Goal: Answer question/provide support: Answer question/provide support

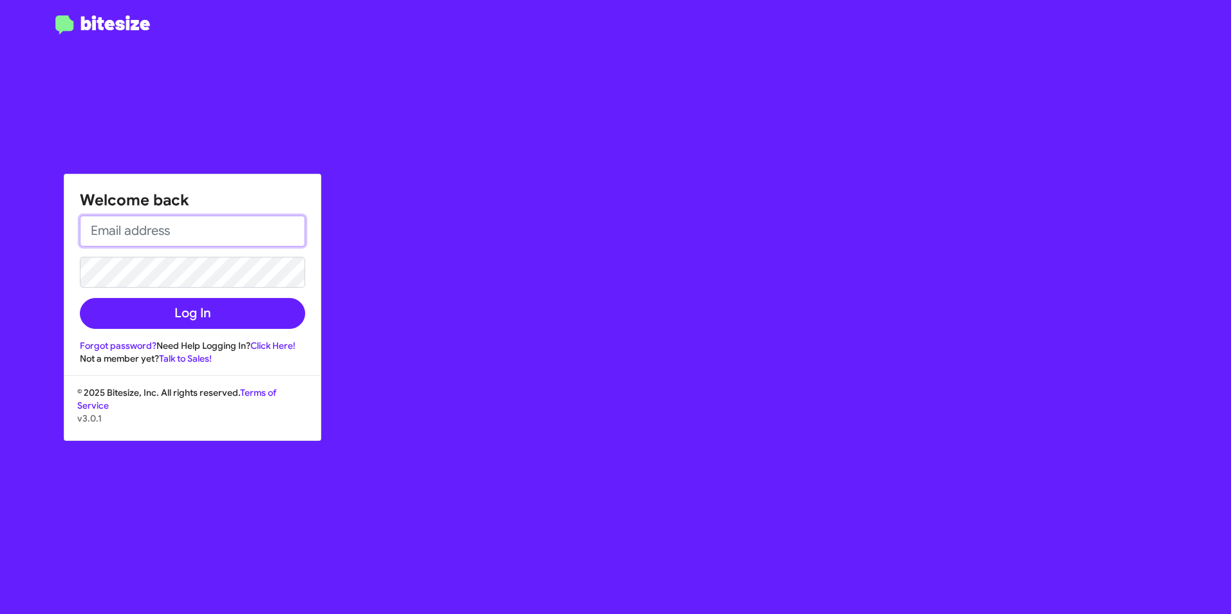
click at [171, 225] on input "email" at bounding box center [192, 231] width 225 height 31
type input "[EMAIL_ADDRESS][PERSON_NAME][DOMAIN_NAME]"
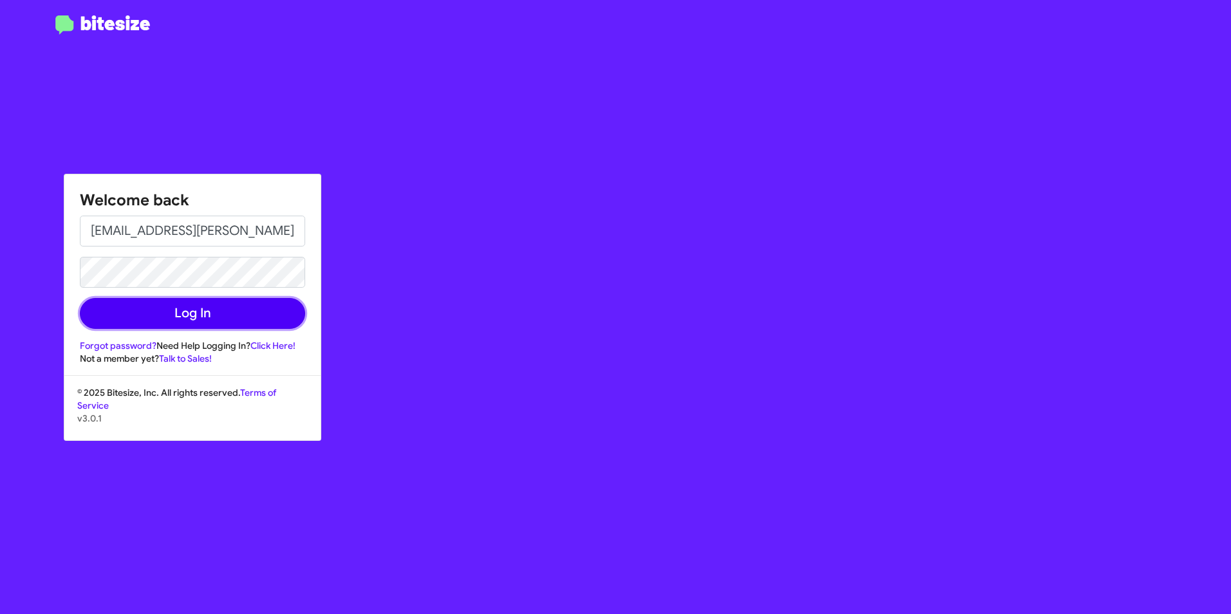
click at [209, 310] on button "Log In" at bounding box center [192, 313] width 225 height 31
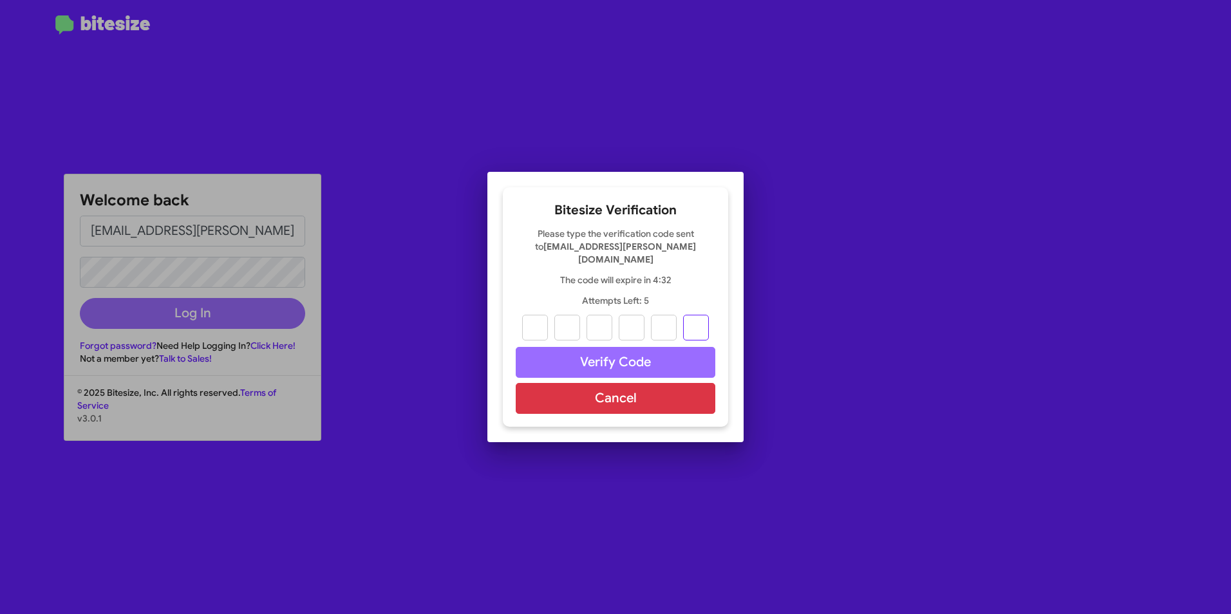
paste input "7"
type input "4"
type input "2"
type input "3"
type input "7"
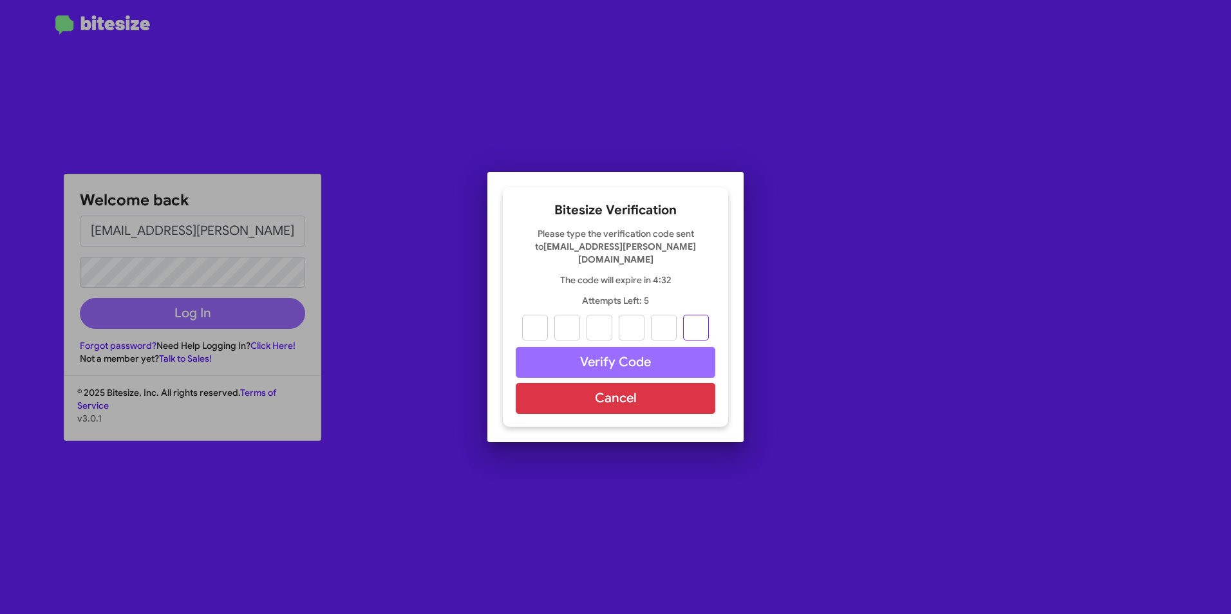
type input "6"
type input "7"
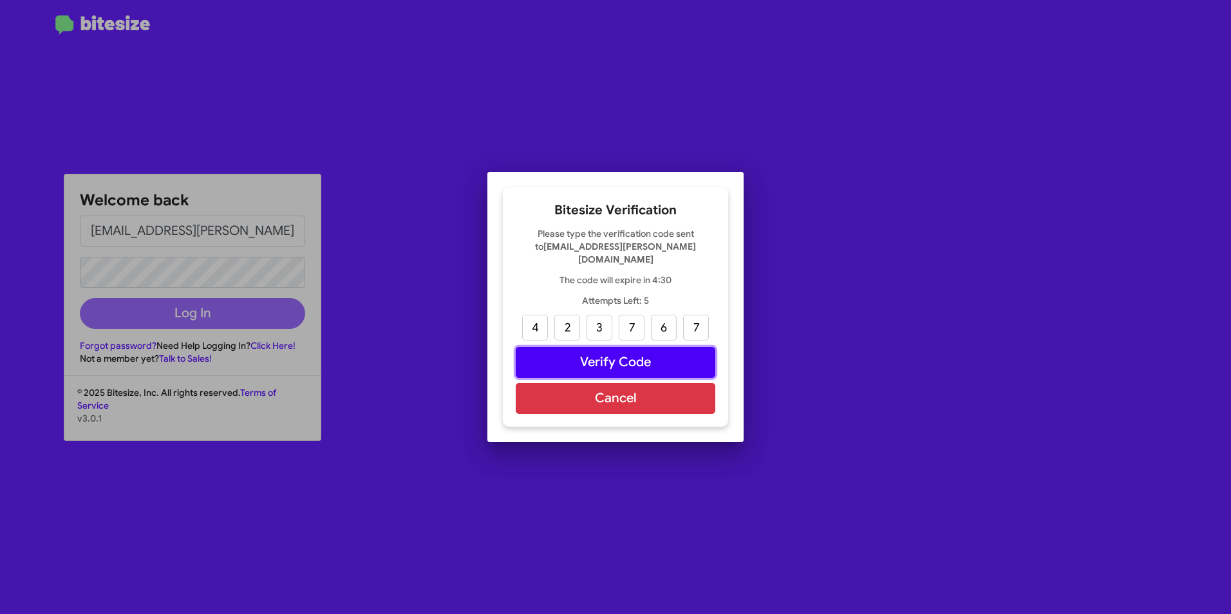
click at [574, 357] on button "Verify Code" at bounding box center [616, 362] width 200 height 31
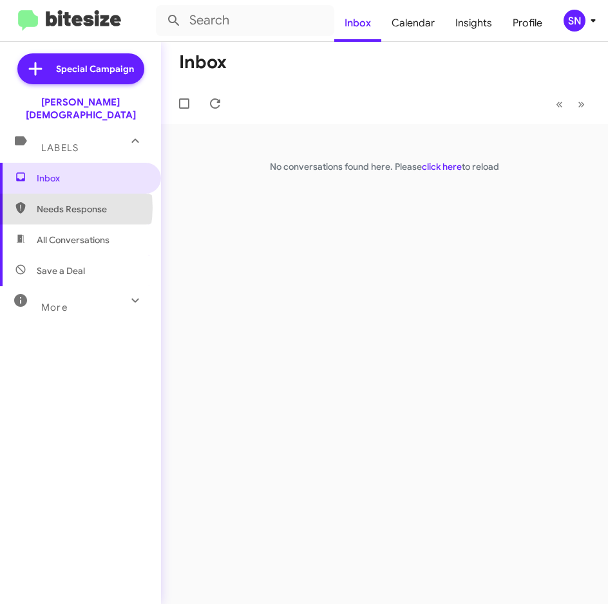
click at [46, 203] on span "Needs Response" at bounding box center [91, 209] width 109 height 13
type input "in:needs-response"
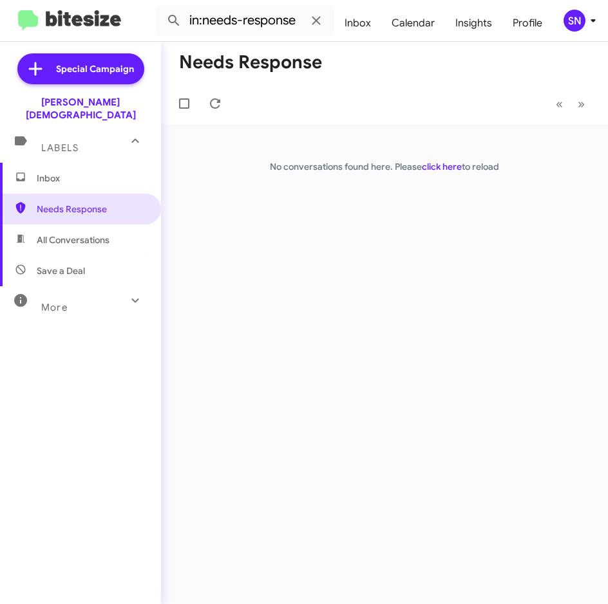
click at [75, 176] on span "Inbox" at bounding box center [80, 178] width 161 height 31
